Goal: Complete application form

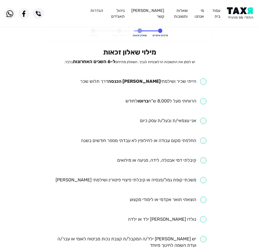
click at [173, 83] on input "checkbox" at bounding box center [143, 81] width 126 height 6
checkbox input "true"
click at [149, 104] on input "checkbox" at bounding box center [166, 101] width 81 height 6
checkbox input "true"
click at [174, 141] on input "checkbox" at bounding box center [144, 140] width 126 height 6
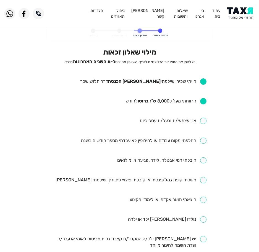
checkbox input "true"
click at [175, 159] on input "checkbox" at bounding box center [161, 160] width 89 height 6
checkbox input "true"
click at [165, 179] on input "checkbox" at bounding box center [131, 180] width 151 height 6
click at [155, 178] on input "checkbox" at bounding box center [131, 180] width 151 height 6
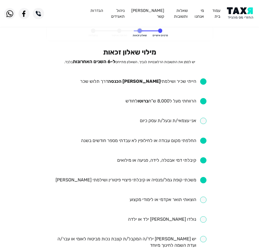
checkbox input "false"
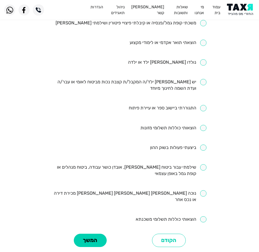
scroll to position [166, 0]
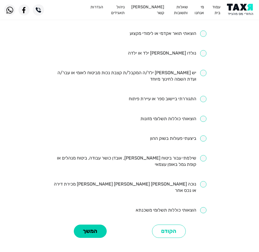
click at [166, 160] on input "checkbox" at bounding box center [130, 161] width 154 height 13
checkbox input "true"
click at [166, 137] on input "checkbox" at bounding box center [178, 138] width 56 height 6
checkbox input "false"
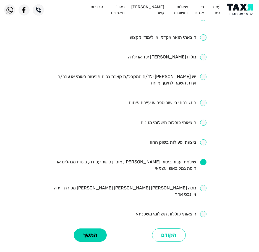
scroll to position [204, 0]
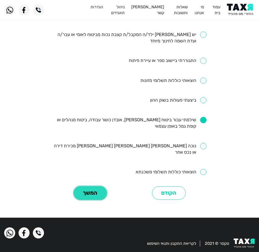
click at [96, 186] on button "המשך" at bounding box center [90, 193] width 33 height 14
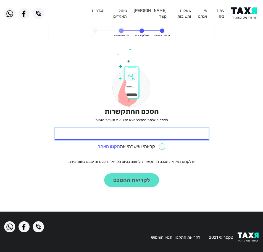
click at [188, 132] on input "* תעודת זהות" at bounding box center [132, 134] width 154 height 12
type input "311492409"
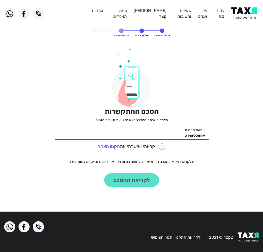
click at [160, 149] on input "checkbox" at bounding box center [131, 146] width 67 height 6
checkbox input "true"
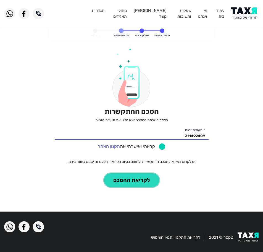
click at [145, 178] on button "לקריאת ההסכם" at bounding box center [131, 180] width 55 height 14
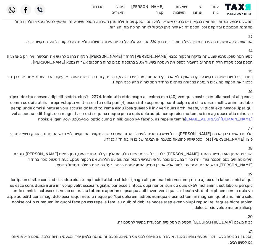
scroll to position [419, 0]
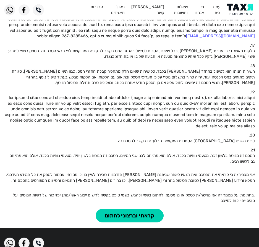
click at [245, 10] on img at bounding box center [241, 10] width 28 height 12
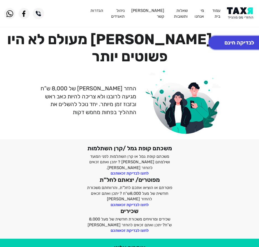
click at [230, 41] on button "לבדיקה חינם" at bounding box center [239, 43] width 61 height 14
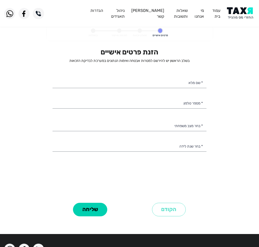
select select
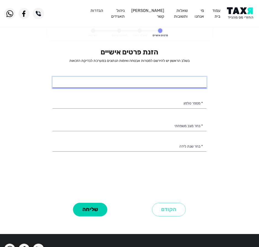
click at [161, 87] on input "* שם מלא" at bounding box center [130, 83] width 154 height 12
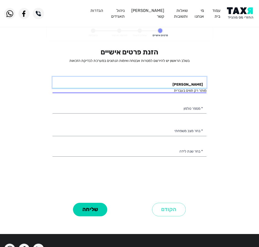
type input "סהר צאיג"
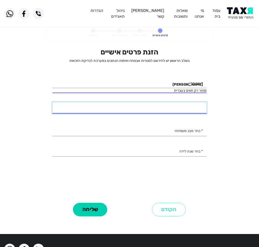
click at [148, 105] on input "* מספר טלפון" at bounding box center [130, 108] width 154 height 12
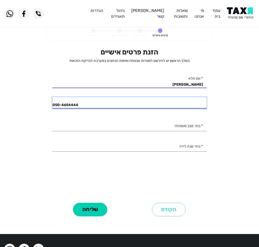
type input "050-4654444"
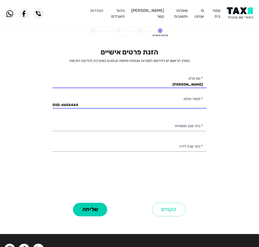
click at [165, 132] on div "הזנת פרטים אישיים בשלב הראשון יש להירשם למטרות אבטחה ואימות הנתונים במערכת לבדי…" at bounding box center [130, 124] width 154 height 153
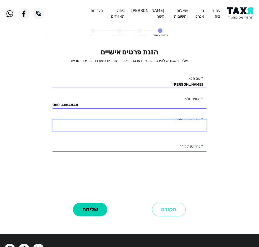
click at [167, 126] on select "רווק/ה נשוי/אה גרוש/ה אלמן/נה" at bounding box center [130, 126] width 154 height 12
select select "1: Single"
click at [53, 120] on select "רווק/ה נשוי/אה גרוש/ה אלמן/נה" at bounding box center [130, 126] width 154 height 12
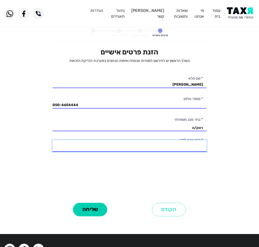
click at [155, 148] on select "2003 2002 2001 2000 1999 1998 1997 1996 1995 1994 1993 1992 1991 1990 1989 1988…" at bounding box center [130, 146] width 154 height 12
click at [53, 140] on select "2003 2002 2001 2000 1999 1998 1997 1996 1995 1994 1993 1992 1991 1990 1989 1988…" at bounding box center [130, 146] width 154 height 12
click at [174, 145] on select "2003 2002 2001 2000 1999 1998 1997 1996 1995 1994 1993 1992 1991 1990 1989 1988…" at bounding box center [130, 146] width 154 height 12
select select "7: 1997"
click at [53, 140] on select "2003 2002 2001 2000 1999 1998 1997 1996 1995 1994 1993 1992 1991 1990 1989 1988…" at bounding box center [130, 146] width 154 height 12
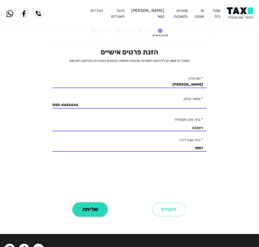
click at [93, 208] on button "שליחה" at bounding box center [90, 210] width 34 height 14
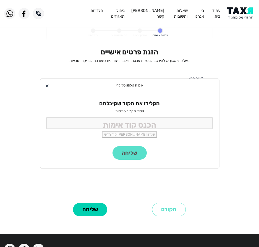
click at [132, 130] on div "הקלידו את הקוד שקיבלתם הקוד תקף ל 5 דקות שלחו לי קוד חדש" at bounding box center [129, 119] width 179 height 54
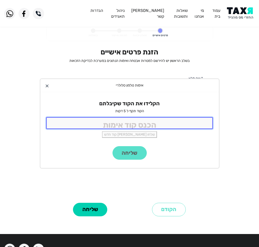
click at [137, 129] on input "tel" at bounding box center [129, 123] width 167 height 12
type input "9988"
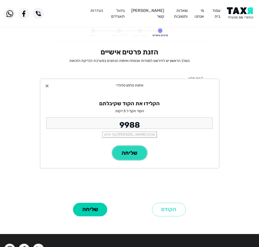
click at [142, 152] on button "שליחה" at bounding box center [130, 153] width 34 height 14
